Goal: Use online tool/utility: Utilize a website feature to perform a specific function

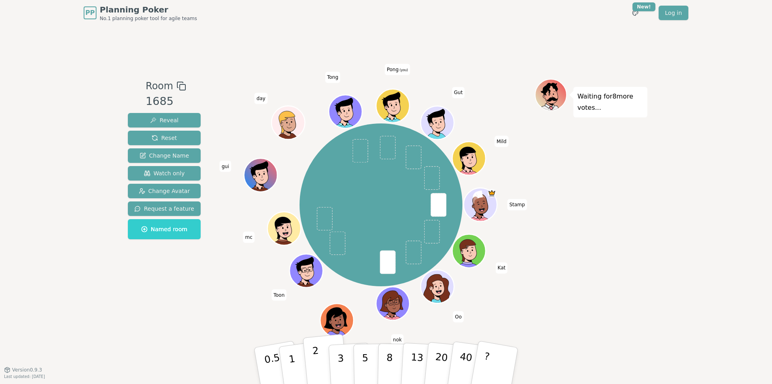
click at [321, 360] on button "2" at bounding box center [326, 366] width 46 height 64
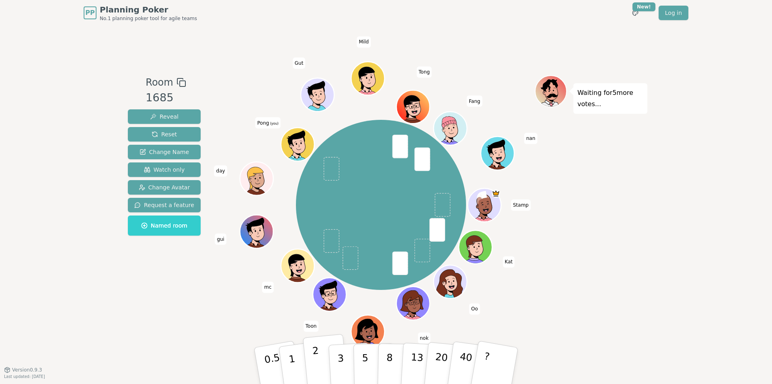
click at [320, 358] on button "2" at bounding box center [326, 366] width 46 height 64
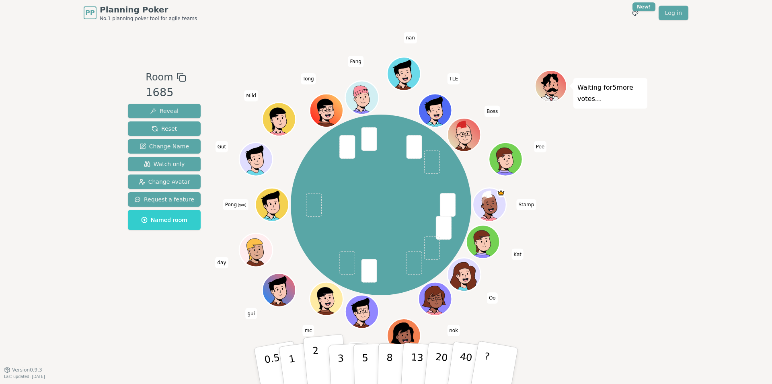
click at [319, 358] on button "2" at bounding box center [326, 366] width 46 height 64
click at [340, 354] on p "3" at bounding box center [341, 367] width 9 height 44
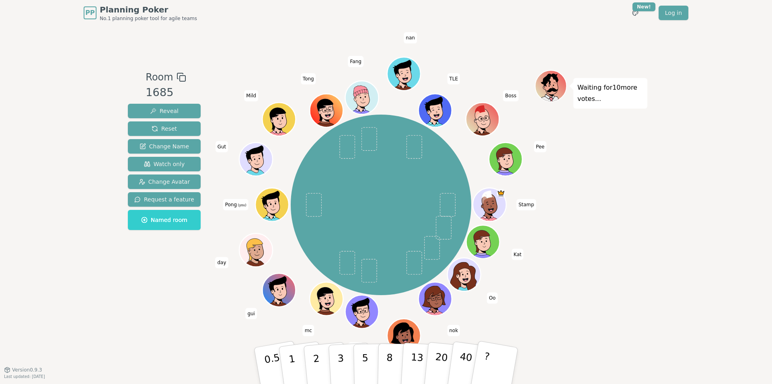
click at [657, 256] on div "PP Planning Poker No.1 planning poker tool for agile teams Toggle theme New! Lo…" at bounding box center [386, 192] width 772 height 384
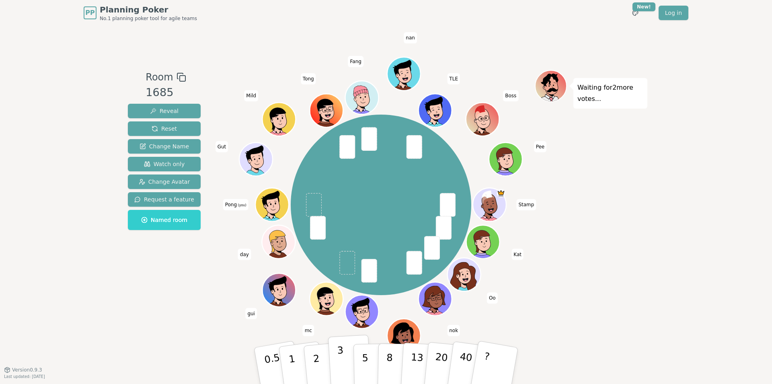
click at [346, 357] on button "3" at bounding box center [350, 366] width 44 height 63
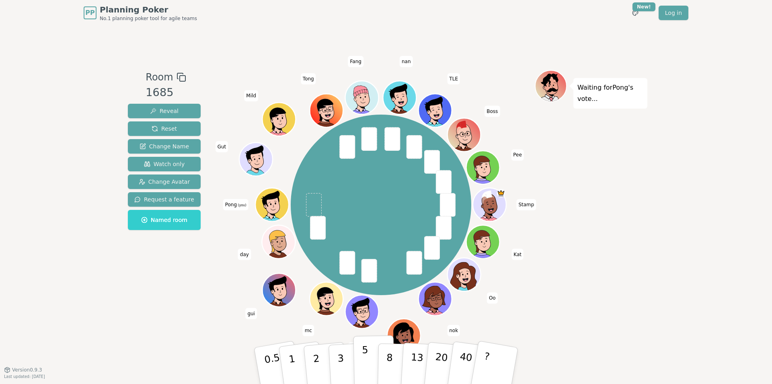
click at [358, 352] on button "5" at bounding box center [374, 365] width 41 height 61
click at [364, 362] on p "5" at bounding box center [365, 365] width 7 height 43
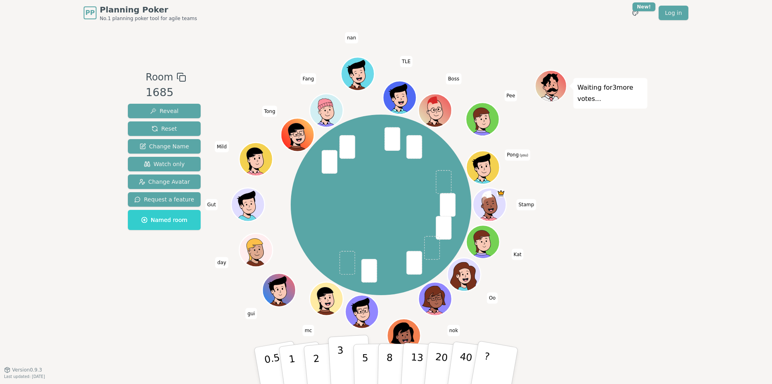
click at [337, 355] on button "3" at bounding box center [350, 366] width 44 height 63
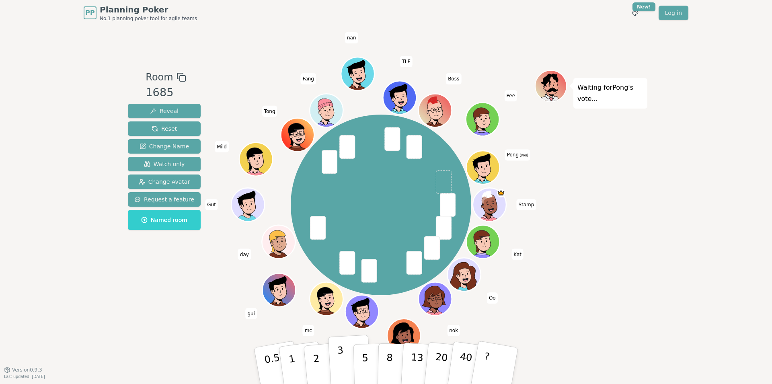
click at [349, 357] on button "3" at bounding box center [350, 366] width 44 height 63
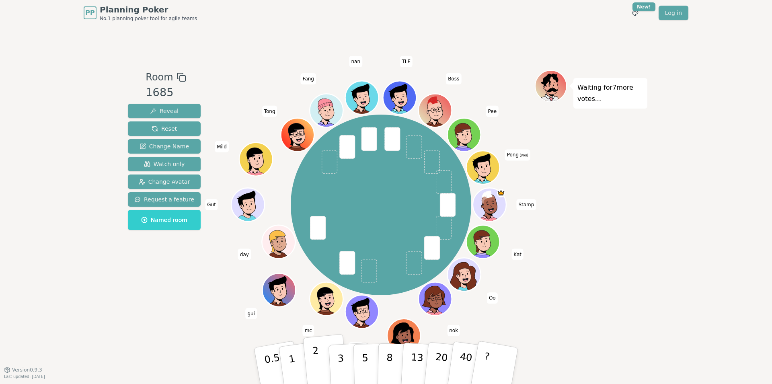
click at [325, 364] on button "2" at bounding box center [326, 366] width 46 height 64
